Goal: Information Seeking & Learning: Find specific page/section

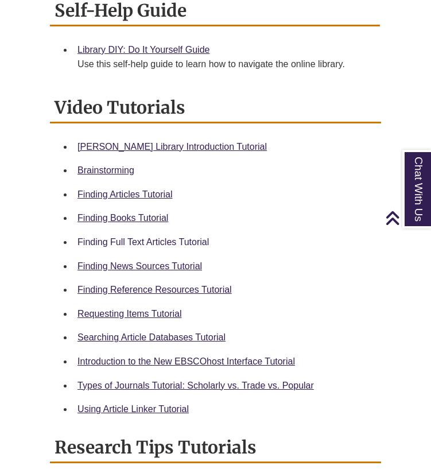
scroll to position [456, 0]
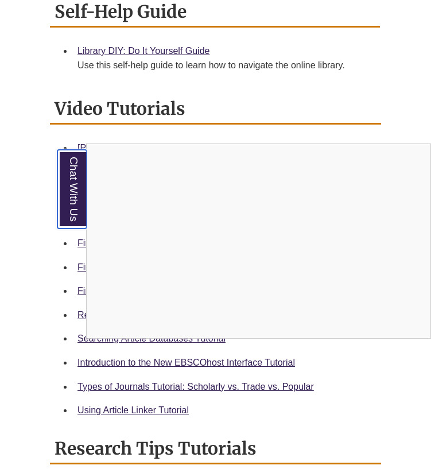
click at [67, 179] on link "Chat With Us" at bounding box center [71, 189] width 29 height 79
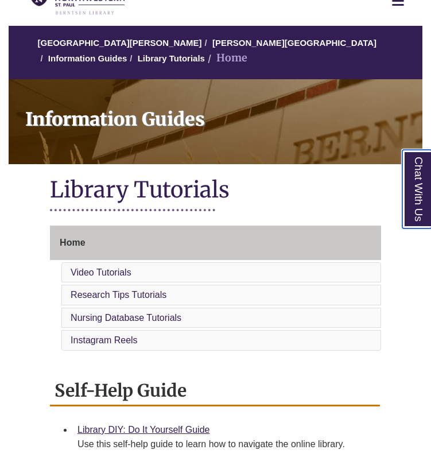
scroll to position [0, 0]
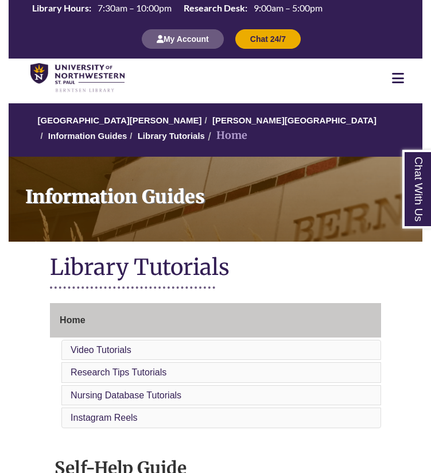
click at [401, 87] on nav "Resources Find Resources Library Search Databases & Articles Interlibrary Loan …" at bounding box center [215, 77] width 413 height 39
click at [396, 70] on nav "Resources Find Resources Library Search Databases & Articles Interlibrary Loan …" at bounding box center [215, 77] width 413 height 39
click at [397, 73] on icon at bounding box center [398, 78] width 12 height 14
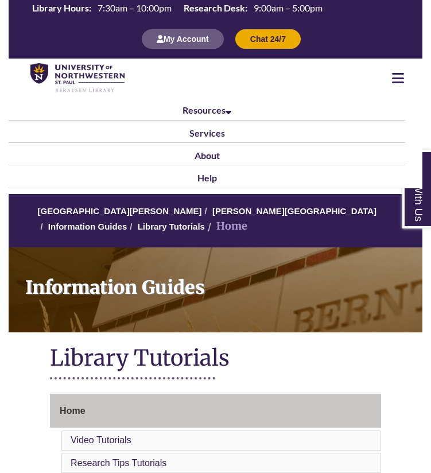
click at [397, 73] on icon at bounding box center [398, 78] width 12 height 14
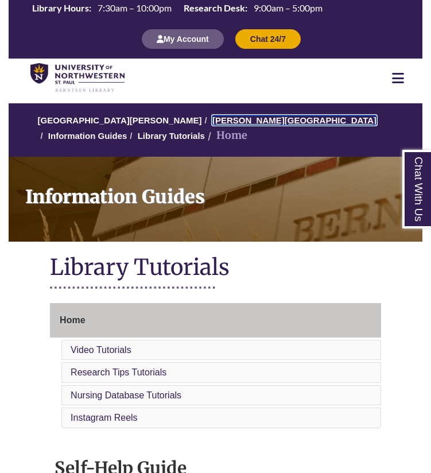
click at [220, 122] on link "[PERSON_NAME][GEOGRAPHIC_DATA]" at bounding box center [294, 120] width 164 height 10
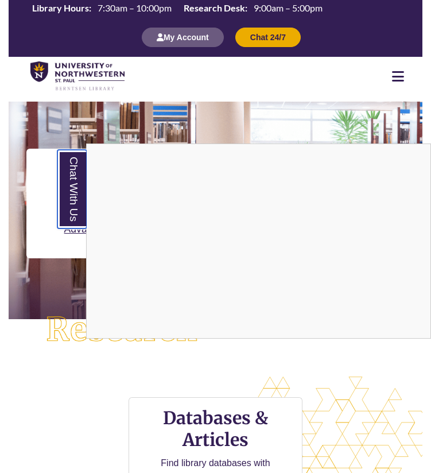
click at [83, 178] on link "Chat With Us" at bounding box center [71, 189] width 29 height 79
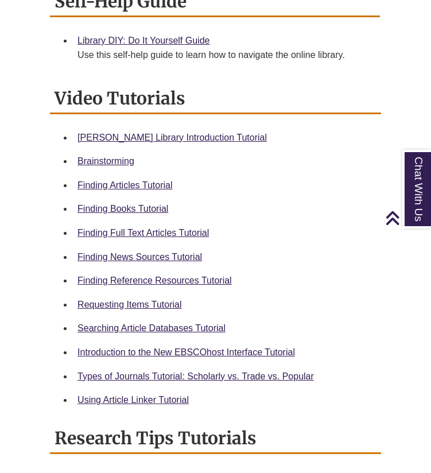
scroll to position [466, 0]
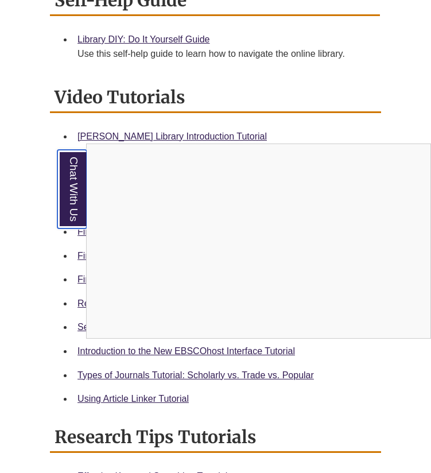
click at [70, 191] on link "Chat With Us" at bounding box center [71, 189] width 29 height 79
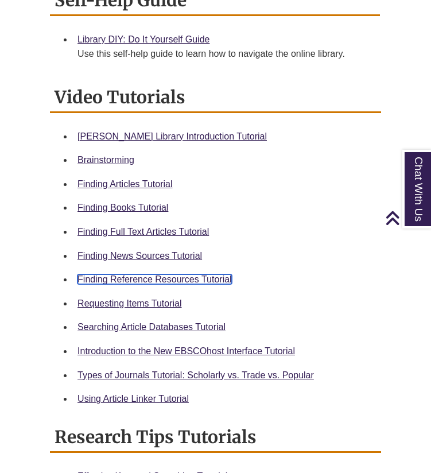
click at [136, 282] on link "Finding Reference Resources Tutorial" at bounding box center [154, 279] width 154 height 10
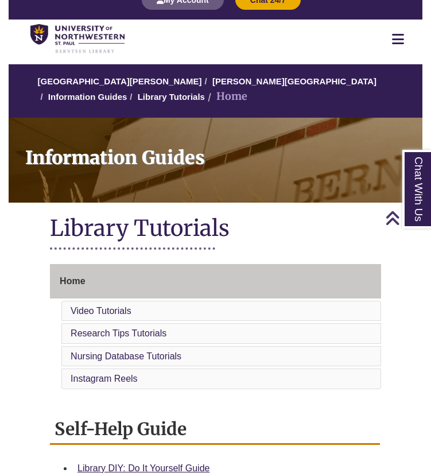
scroll to position [0, 0]
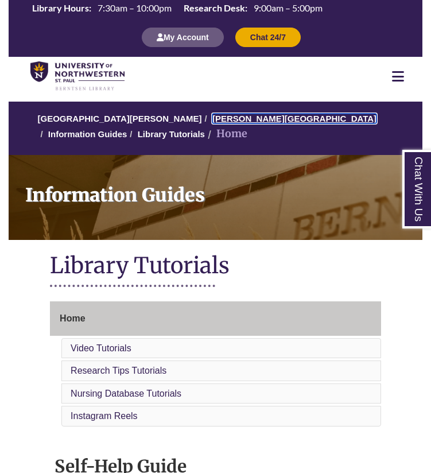
click at [243, 120] on link "[PERSON_NAME][GEOGRAPHIC_DATA]" at bounding box center [294, 119] width 164 height 10
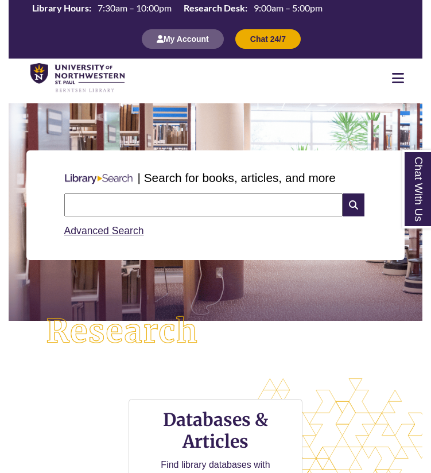
click at [271, 197] on input "text" at bounding box center [203, 204] width 279 height 23
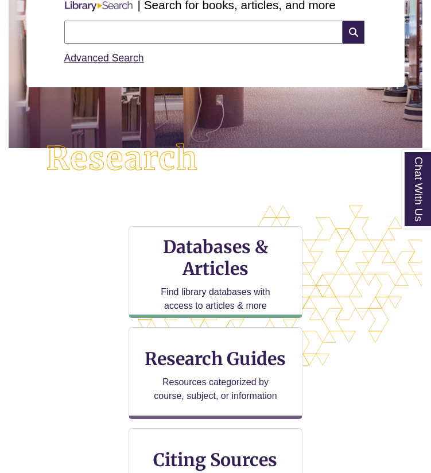
scroll to position [692, 413]
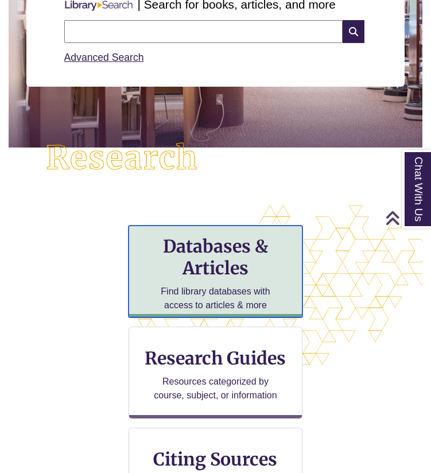
click at [229, 264] on h3 "Databases & Articles" at bounding box center [215, 257] width 155 height 44
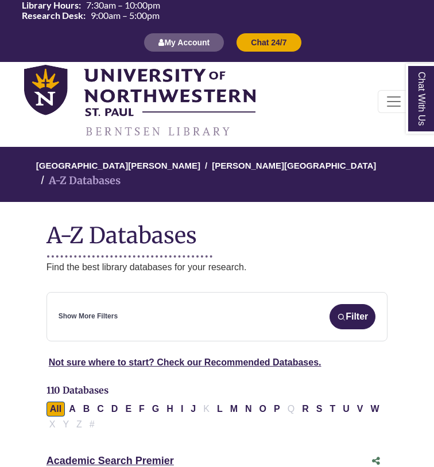
scroll to position [54, 0]
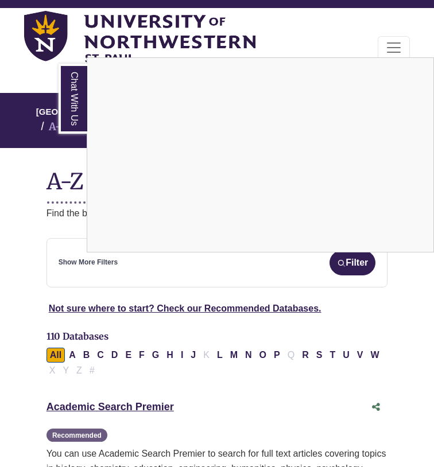
click at [75, 91] on link "Chat With Us" at bounding box center [73, 99] width 29 height 70
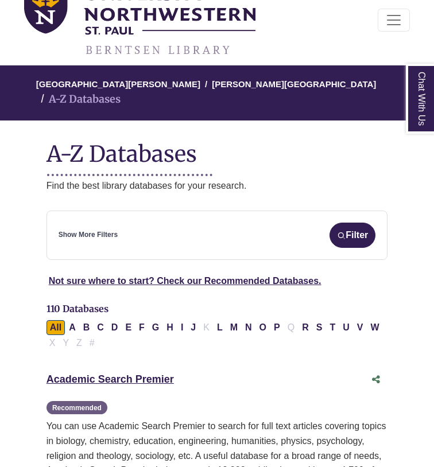
scroll to position [82, 0]
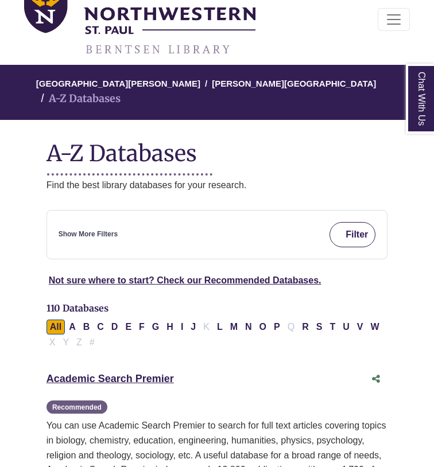
click at [350, 230] on button "Filter" at bounding box center [352, 234] width 46 height 25
click at [263, 222] on div "Show More Filters Filter" at bounding box center [216, 234] width 317 height 25
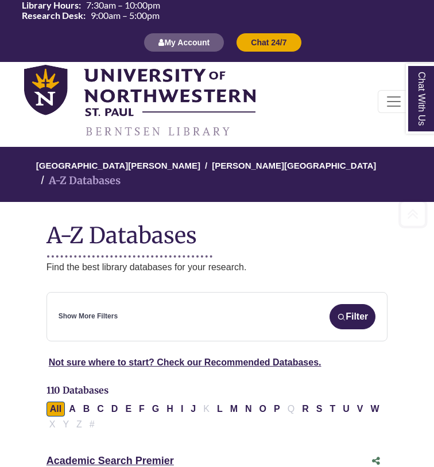
scroll to position [80, 0]
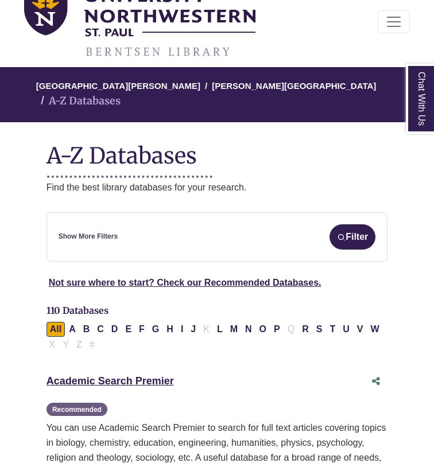
click at [232, 224] on div "Show More Filters Filter" at bounding box center [216, 236] width 317 height 25
click at [97, 224] on div "Show More Filters Filter" at bounding box center [216, 236] width 317 height 25
click at [106, 231] on link "Show More Filters" at bounding box center [87, 236] width 59 height 11
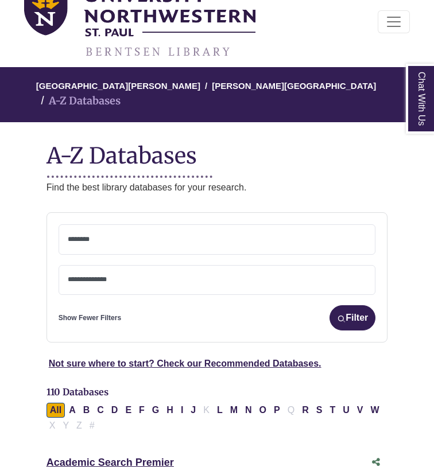
click at [131, 236] on textarea "Search" at bounding box center [217, 240] width 299 height 9
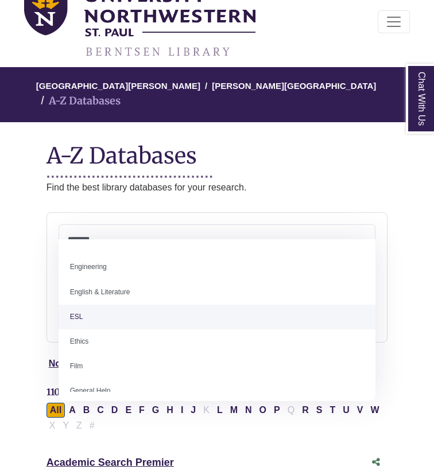
scroll to position [451, 0]
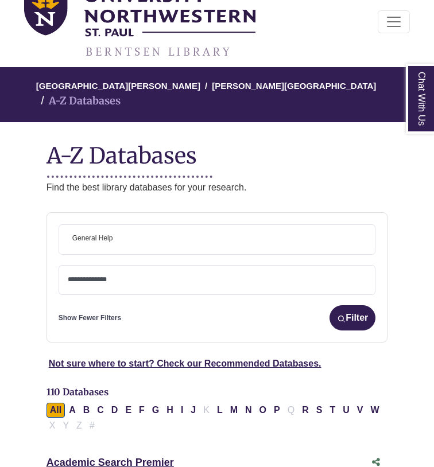
select select "*****"
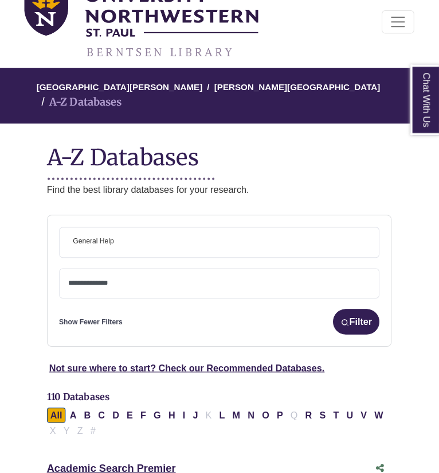
scroll to position [226, 0]
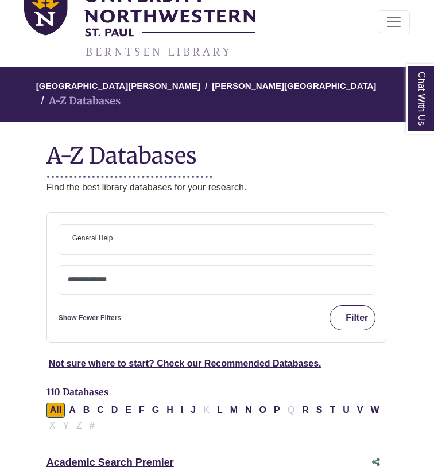
click at [348, 307] on button "Filter" at bounding box center [352, 317] width 46 height 25
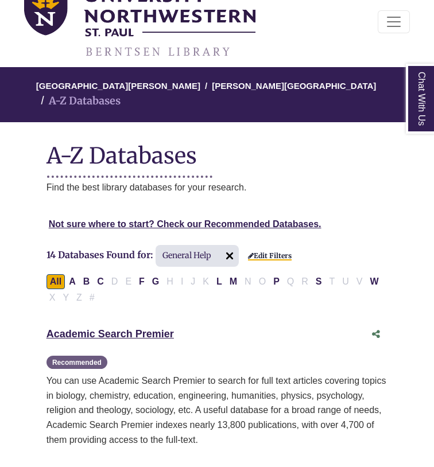
click at [267, 252] on link "Edit Filters" at bounding box center [270, 256] width 44 height 8
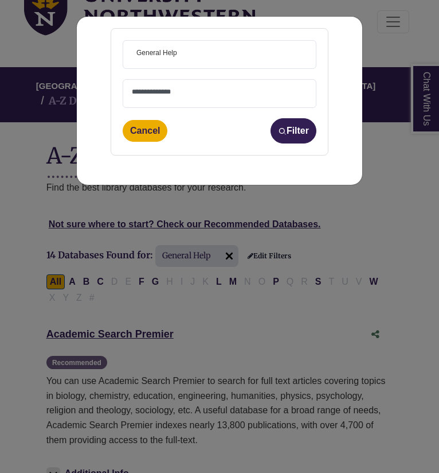
click at [227, 88] on span at bounding box center [219, 91] width 175 height 9
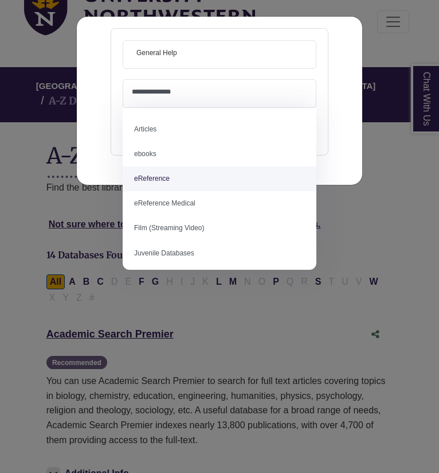
select select "*****"
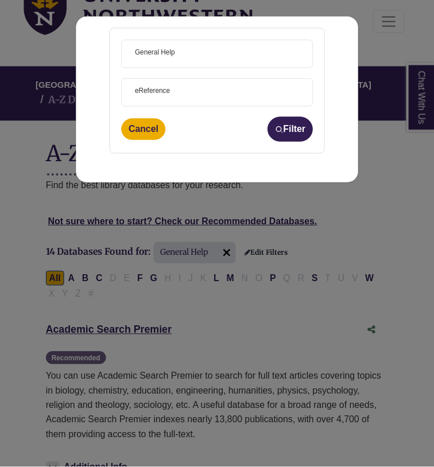
scroll to position [25, 0]
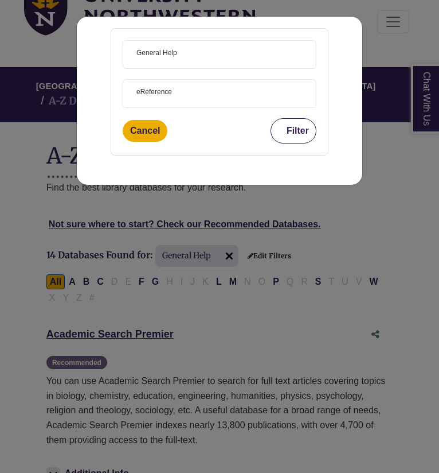
click at [296, 130] on button "Filter" at bounding box center [294, 130] width 46 height 25
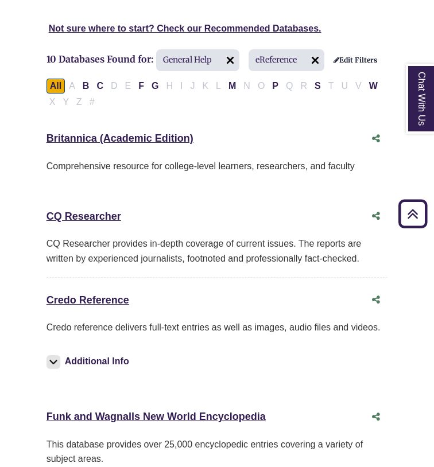
scroll to position [276, 0]
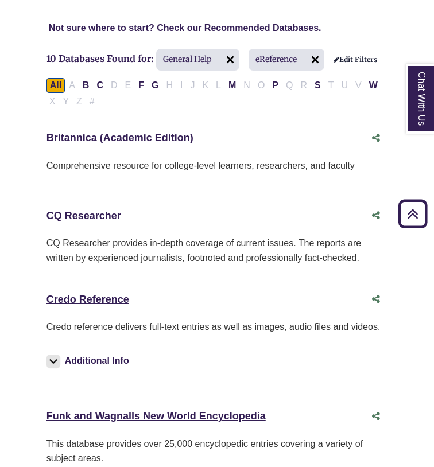
click at [91, 304] on div "Credo Reference This link opens in a new window" at bounding box center [216, 299] width 341 height 22
click at [95, 294] on link "Credo Reference This link opens in a new window" at bounding box center [87, 299] width 83 height 11
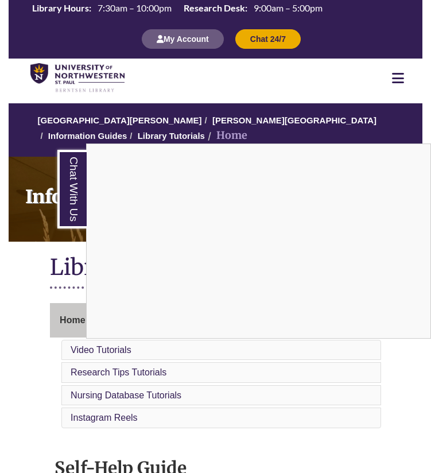
scroll to position [236, 0]
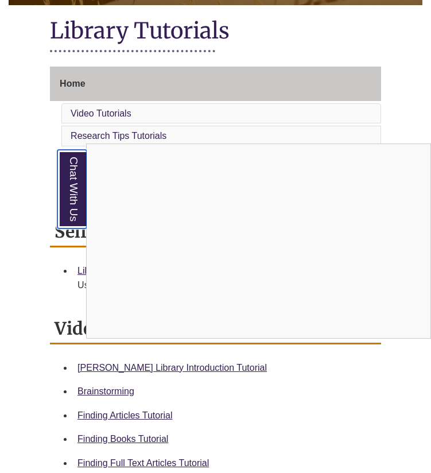
click at [69, 201] on link "Chat With Us" at bounding box center [71, 189] width 29 height 79
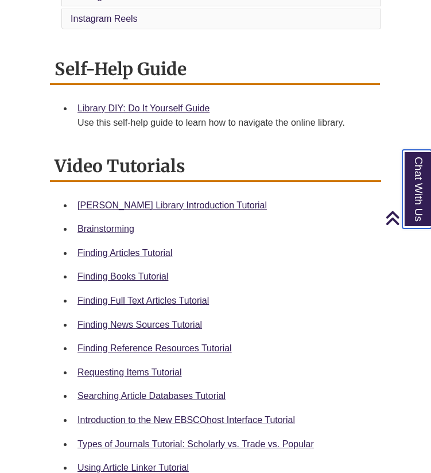
scroll to position [0, 0]
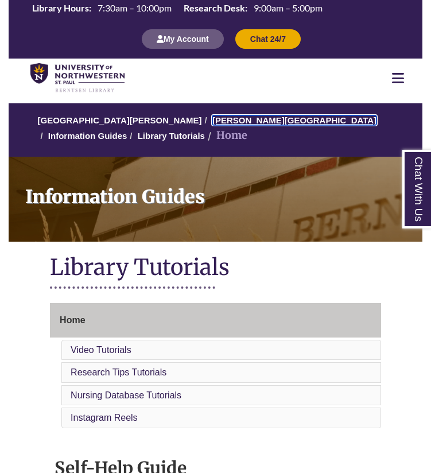
click at [218, 118] on link "[PERSON_NAME][GEOGRAPHIC_DATA]" at bounding box center [294, 120] width 164 height 10
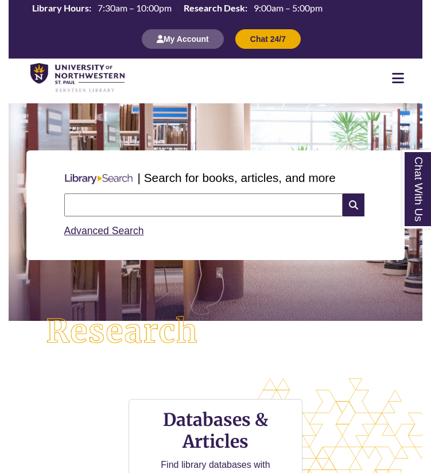
click at [226, 202] on input "text" at bounding box center [203, 204] width 279 height 23
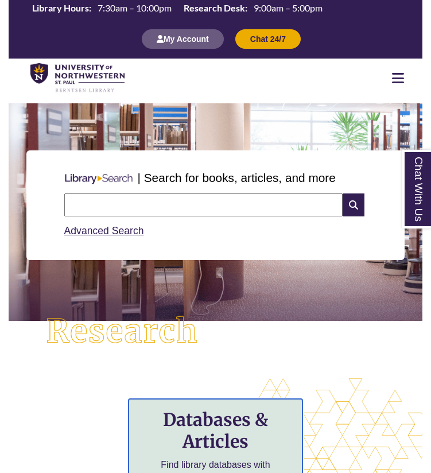
click at [189, 408] on h3 "Databases & Articles" at bounding box center [215, 430] width 155 height 44
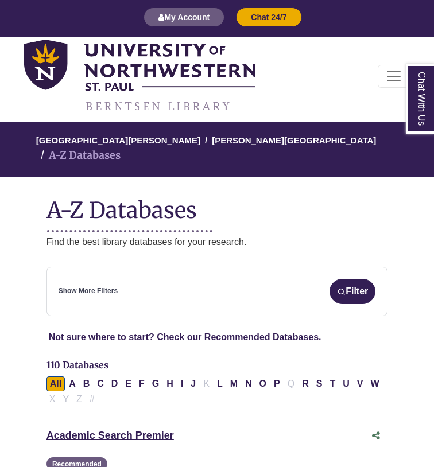
scroll to position [26, 0]
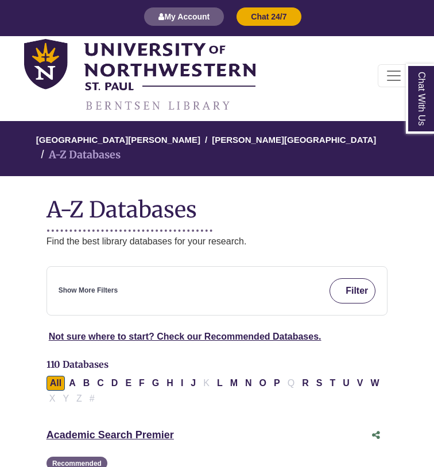
click at [350, 278] on button "Filter" at bounding box center [352, 290] width 46 height 25
click at [341, 287] on img "submit" at bounding box center [341, 291] width 9 height 9
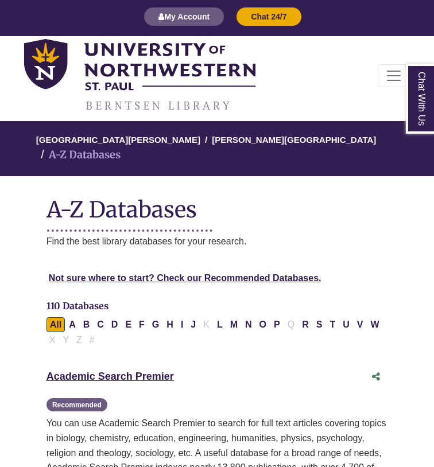
select select "Database Subject Filter"
select select "Database Types Filter"
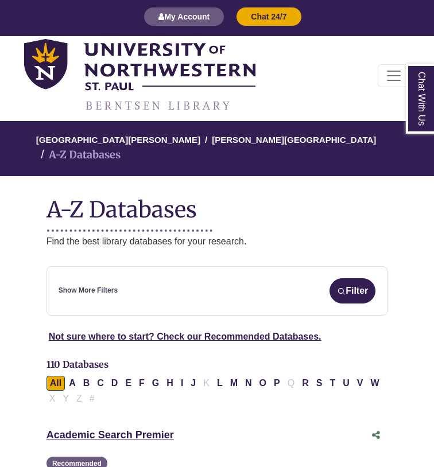
click at [220, 279] on div "Show More Filters Filter" at bounding box center [216, 290] width 317 height 25
click at [109, 285] on link "Show More Filters" at bounding box center [87, 290] width 59 height 11
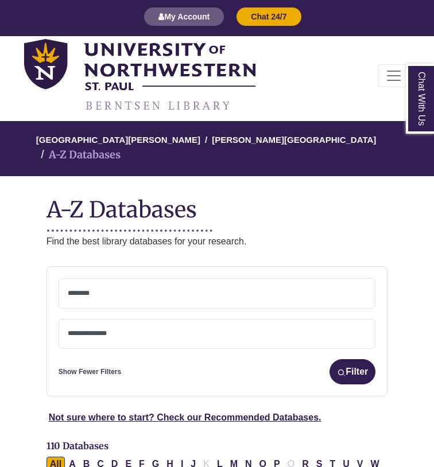
click at [151, 283] on span at bounding box center [217, 293] width 299 height 29
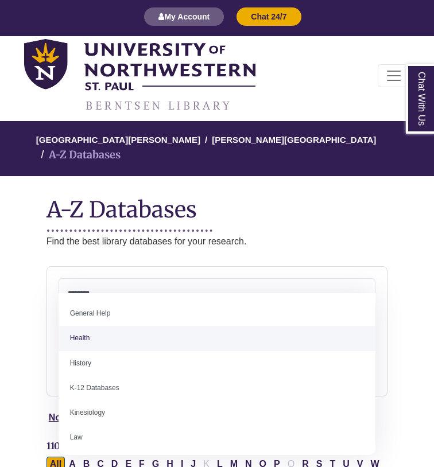
scroll to position [495, 0]
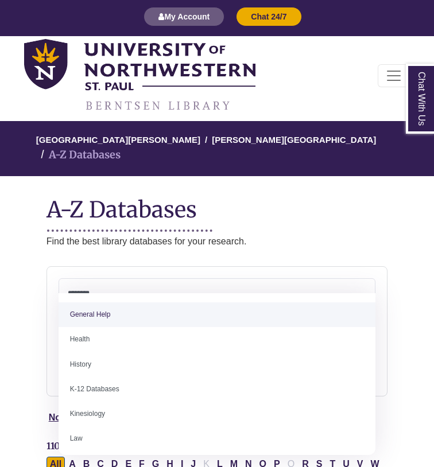
select select "*****"
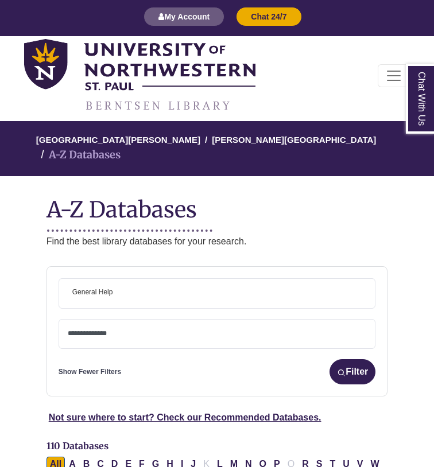
scroll to position [226, 0]
click at [157, 330] on textarea "Search" at bounding box center [217, 334] width 299 height 9
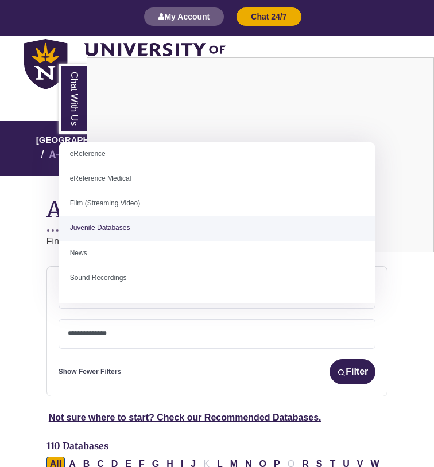
scroll to position [80, 0]
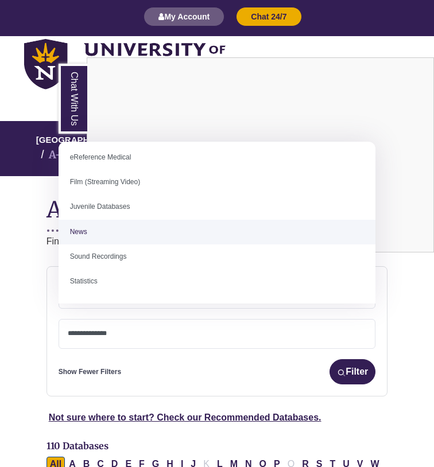
select select "*****"
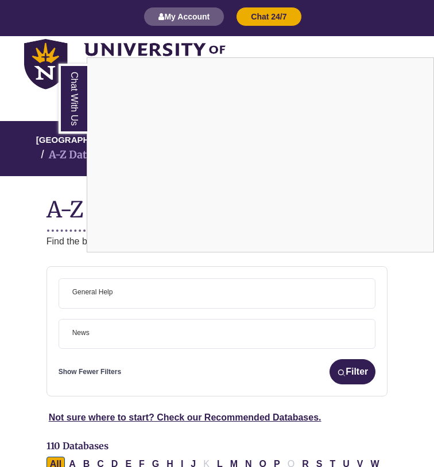
click at [350, 361] on div "Chat With Us" at bounding box center [217, 233] width 434 height 467
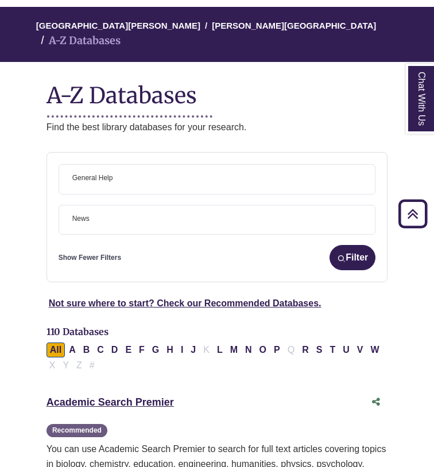
scroll to position [134, 0]
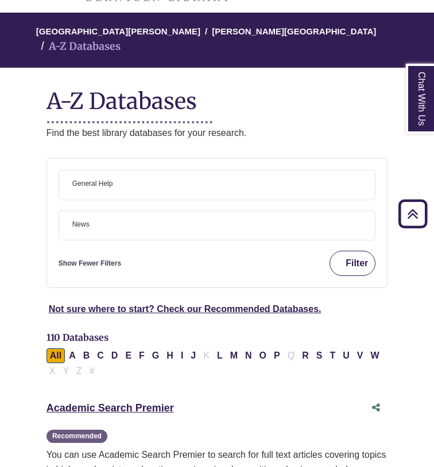
click at [331, 251] on button "Filter" at bounding box center [352, 263] width 46 height 25
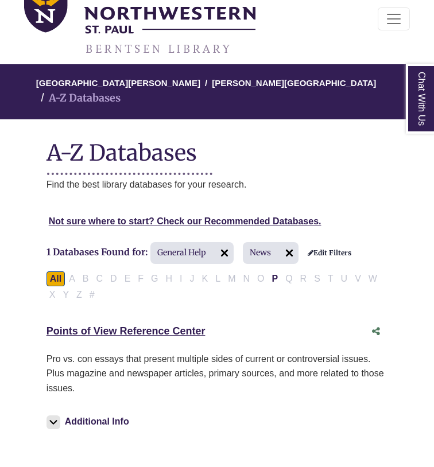
scroll to position [85, 0]
